Goal: Information Seeking & Learning: Learn about a topic

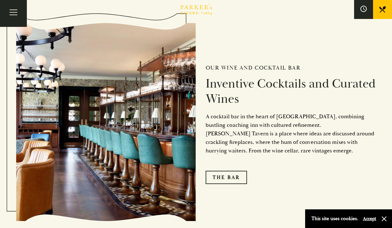
scroll to position [947, 0]
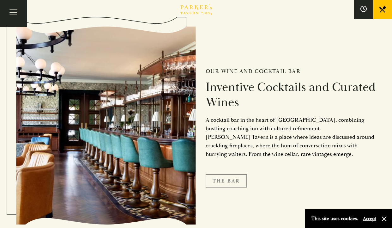
click at [230, 177] on link "The Bar" at bounding box center [226, 180] width 41 height 13
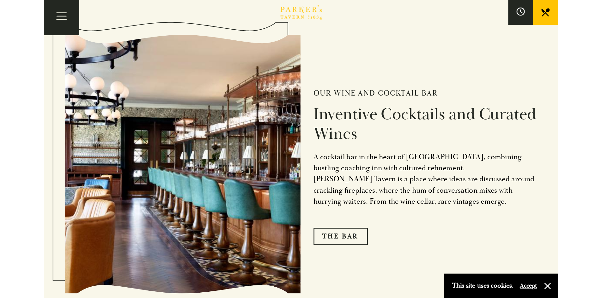
scroll to position [1018, 0]
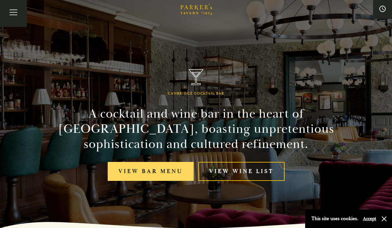
click at [148, 173] on link "View bar menu" at bounding box center [151, 171] width 86 height 19
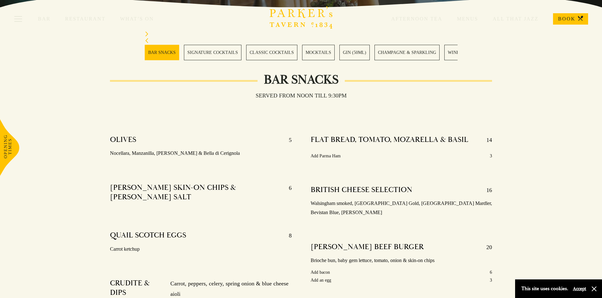
scroll to position [158, 0]
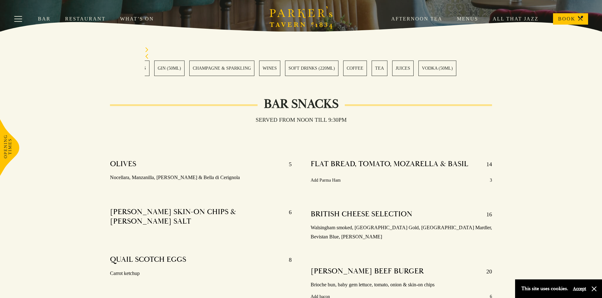
click at [266, 82] on section "BAR SNACKS SIGNATURE COCKTAILS CLASSIC COCKTAILS MOCKTAILS GIN (50ML) CHAMPAGNE…" at bounding box center [301, 62] width 602 height 60
click at [265, 79] on section "BAR SNACKS SIGNATURE COCKTAILS CLASSIC COCKTAILS MOCKTAILS GIN (50ML) CHAMPAGNE…" at bounding box center [301, 62] width 602 height 60
click at [289, 83] on section "BAR SNACKS SIGNATURE COCKTAILS CLASSIC COCKTAILS MOCKTAILS GIN (50ML) CHAMPAGNE…" at bounding box center [301, 62] width 602 height 60
click at [271, 67] on link "RUM (50ML)" at bounding box center [269, 68] width 32 height 15
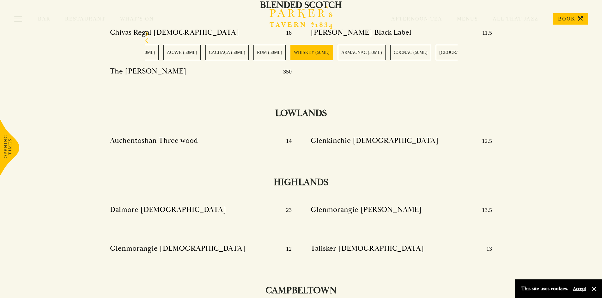
scroll to position [5423, 0]
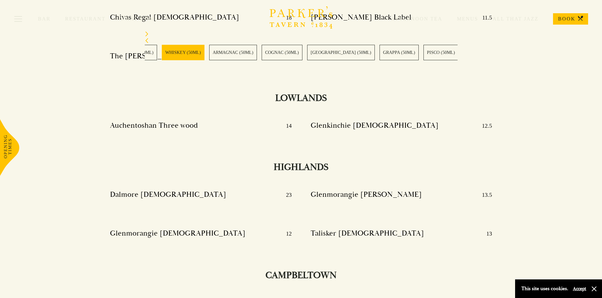
click at [214, 51] on link "ARMAGNAC (50ML)" at bounding box center [233, 52] width 48 height 15
click at [209, 55] on link "GRAPPA (50ML)" at bounding box center [228, 52] width 39 height 15
drag, startPoint x: 338, startPoint y: 57, endPoint x: 283, endPoint y: 58, distance: 54.7
click at [276, 58] on div "BAR SNACKS SIGNATURE COCKTAILS CLASSIC COCKTAILS MOCKTAILS GIN (50ML) CHAMPAGNE…" at bounding box center [301, 52] width 313 height 15
click at [203, 60] on section "BAR SNACKS SIGNATURE COCKTAILS CLASSIC COCKTAILS MOCKTAILS GIN (50ML) CHAMPAGNE…" at bounding box center [301, 46] width 602 height 60
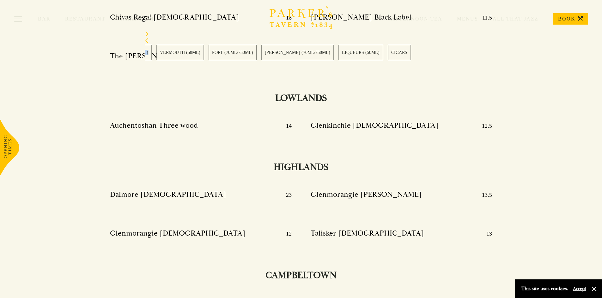
click at [338, 54] on link "LIQUEURS (50ML)" at bounding box center [360, 52] width 45 height 15
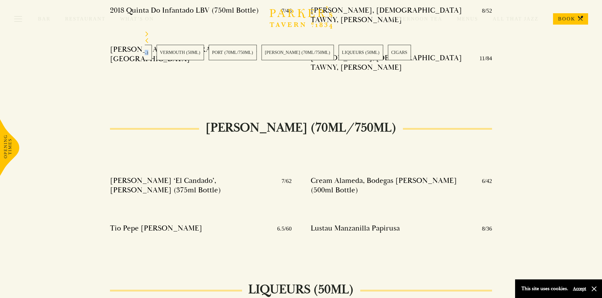
scroll to position [7422, 0]
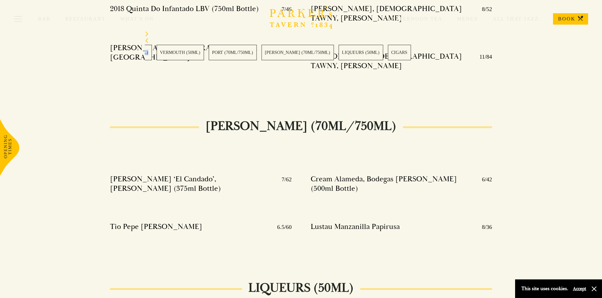
click at [256, 55] on link "PORT (70ML/750ML)" at bounding box center [232, 52] width 48 height 15
click at [87, 25] on div "Bar Restaurant What’s On Afternoon Tea Menus All That Jazz BOOK" at bounding box center [301, 19] width 602 height 38
click at [86, 18] on link "Restaurant" at bounding box center [92, 19] width 55 height 6
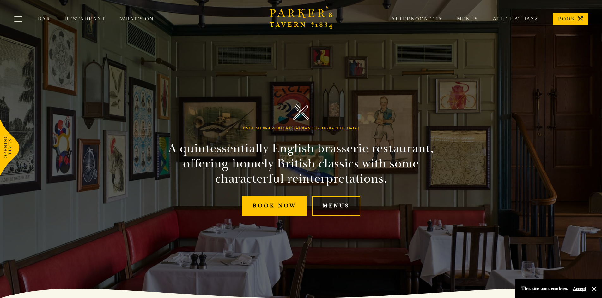
click at [332, 202] on link "Menus" at bounding box center [336, 206] width 48 height 19
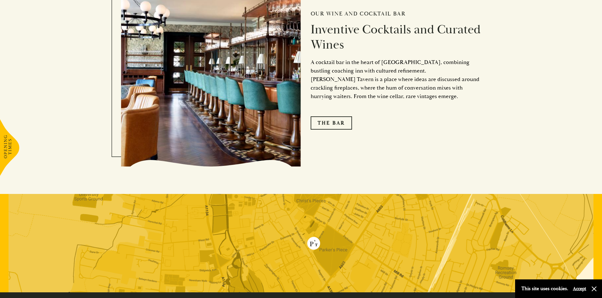
scroll to position [1236, 0]
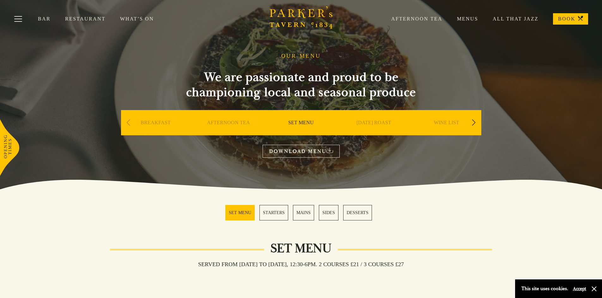
click at [350, 127] on div "[DATE] ROAST" at bounding box center [373, 132] width 69 height 44
click at [370, 122] on link "[DATE] ROAST" at bounding box center [373, 132] width 35 height 25
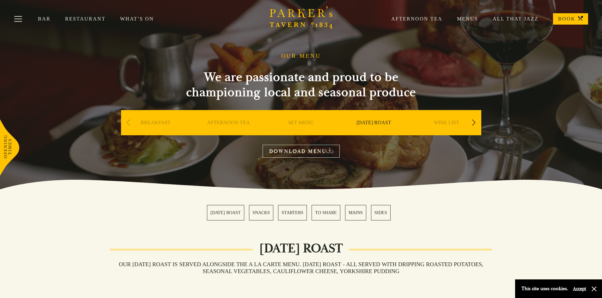
click at [470, 125] on div "Next slide" at bounding box center [473, 123] width 9 height 14
click at [474, 123] on div "Next slide" at bounding box center [473, 123] width 9 height 14
